Goal: Information Seeking & Learning: Learn about a topic

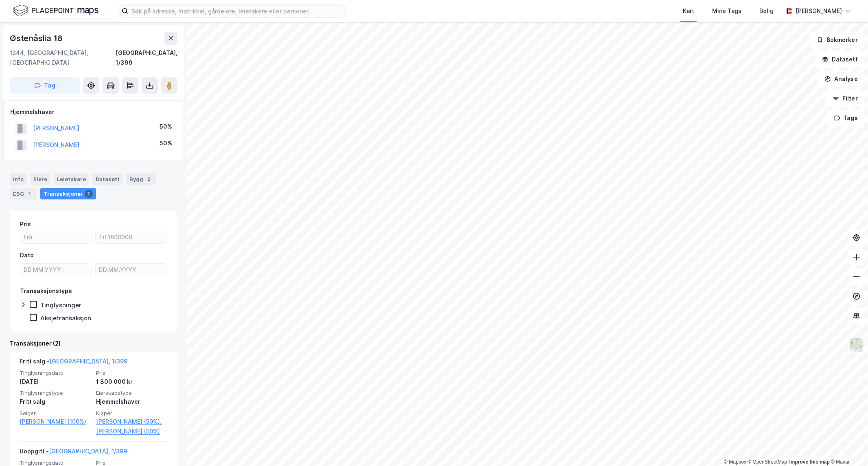
click at [142, 308] on div "© Mapbox © OpenStreetMap Improve this map © [PERSON_NAME] 18 1344, [GEOGRAPHIC_…" at bounding box center [434, 244] width 868 height 444
click at [416, 466] on html "Kart Mine Tags Bolig [PERSON_NAME] © Mapbox © OpenStreetMap Improve this map © …" at bounding box center [434, 233] width 868 height 466
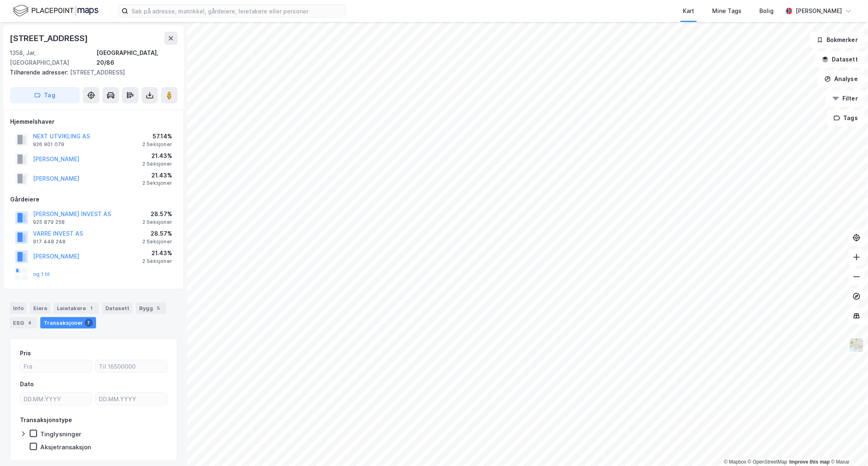
scroll to position [24, 0]
